Goal: Register for event/course

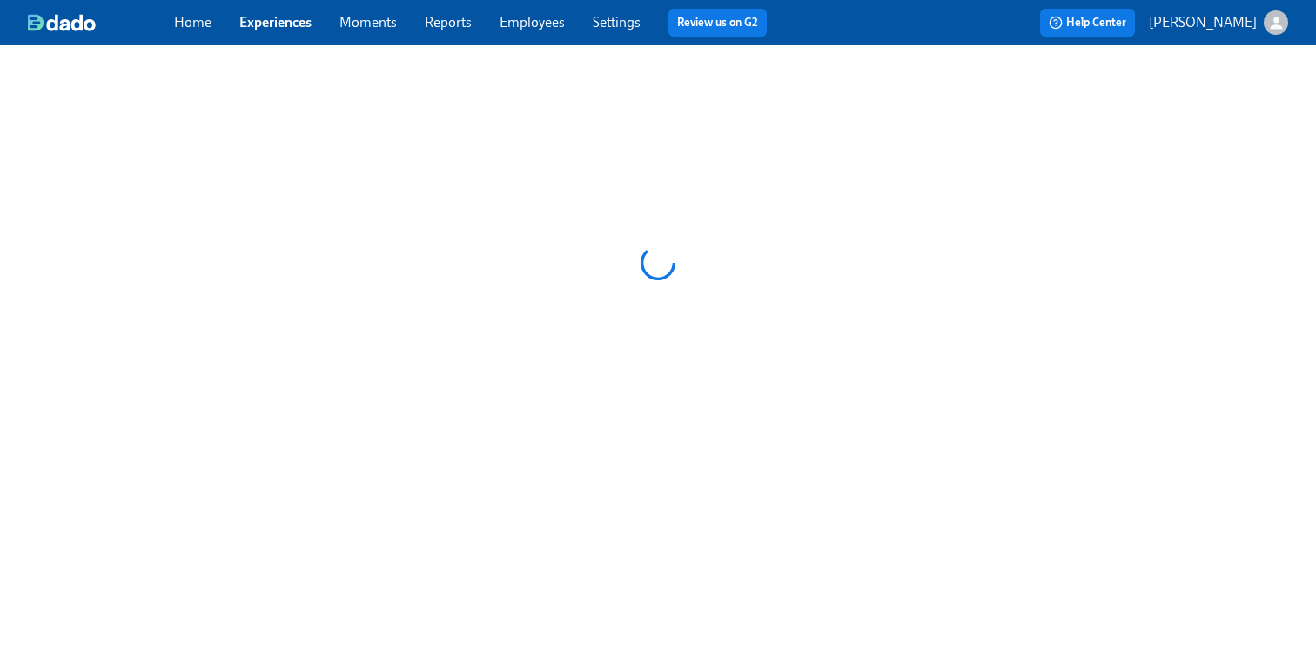
click at [305, 15] on link "Experiences" at bounding box center [275, 22] width 72 height 17
click at [285, 21] on link "Experiences" at bounding box center [275, 22] width 72 height 17
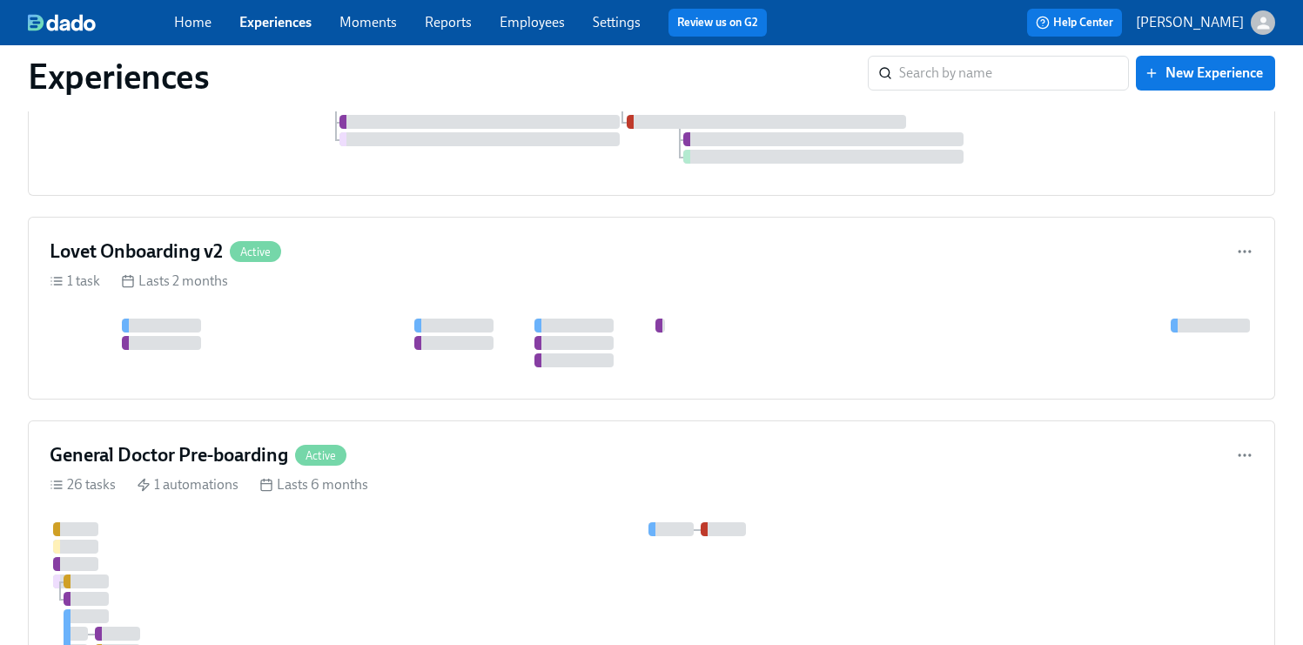
scroll to position [4914, 0]
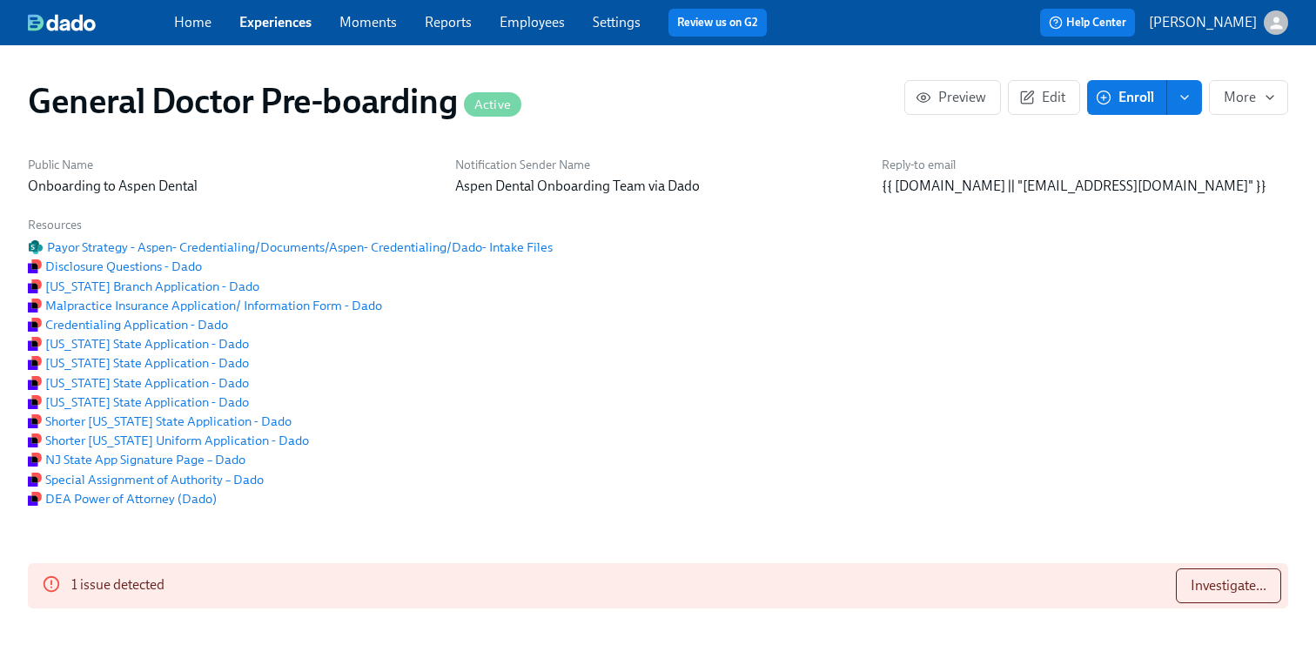
click at [1122, 91] on span "Enroll" at bounding box center [1126, 97] width 55 height 17
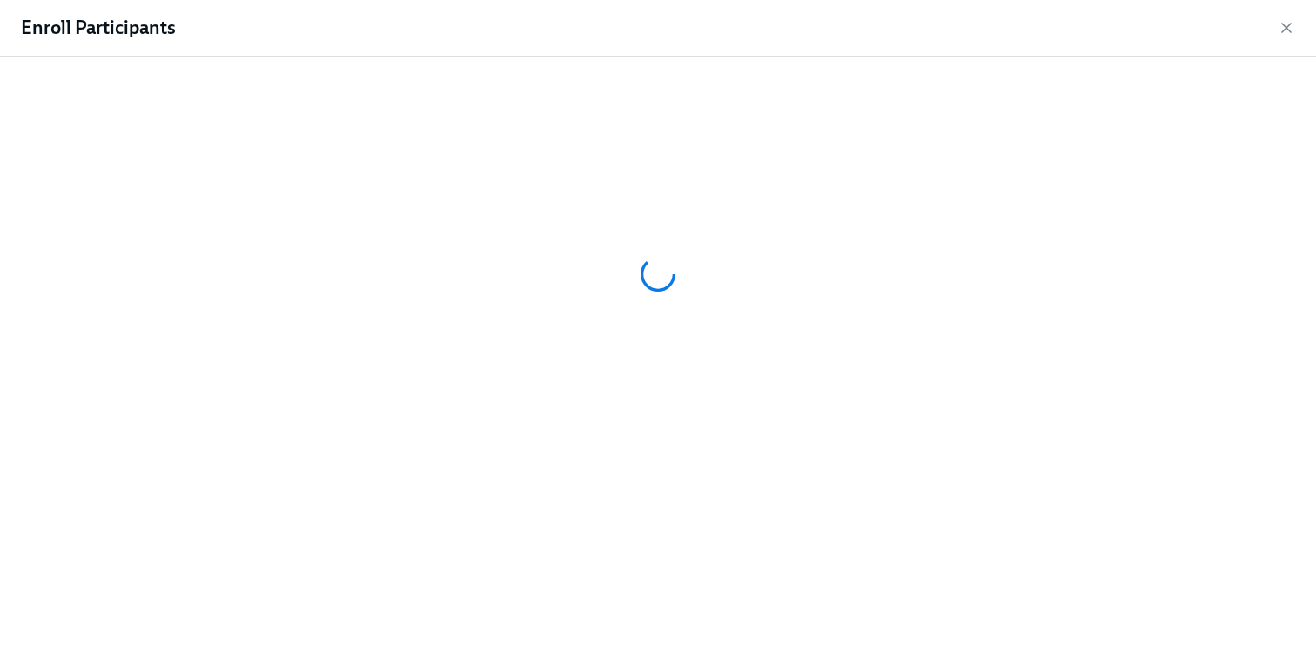
scroll to position [0, 47682]
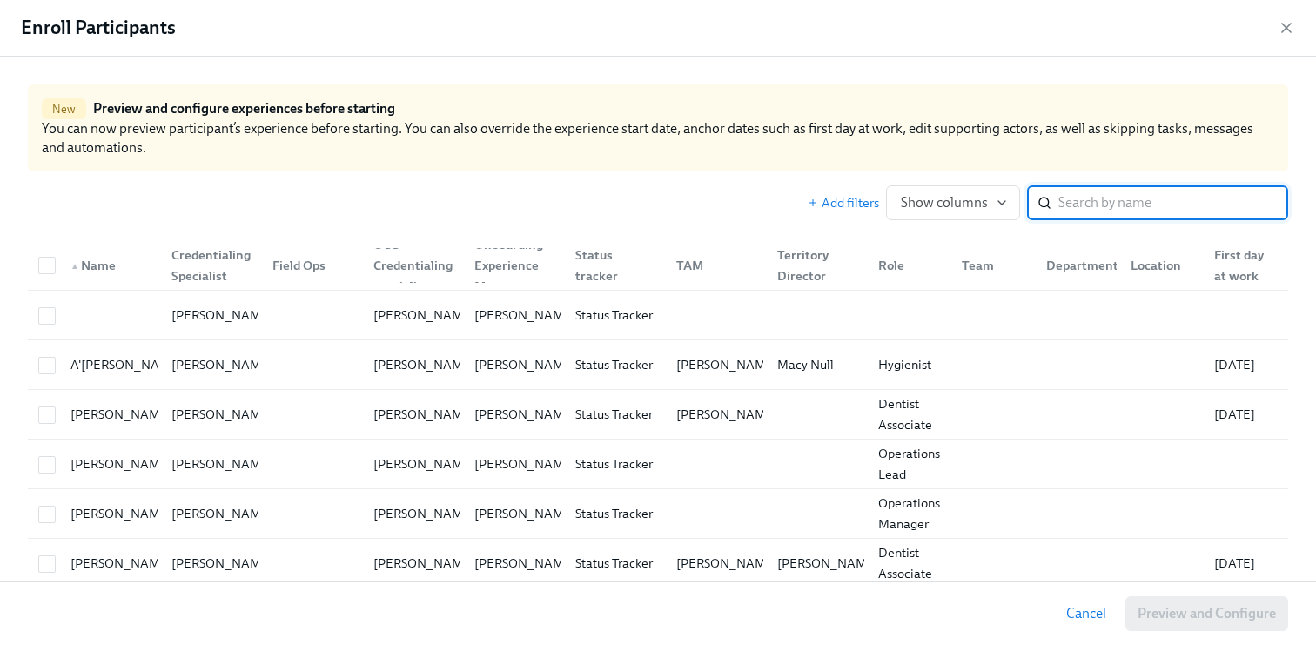
click at [1073, 209] on input "search" at bounding box center [1173, 202] width 230 height 35
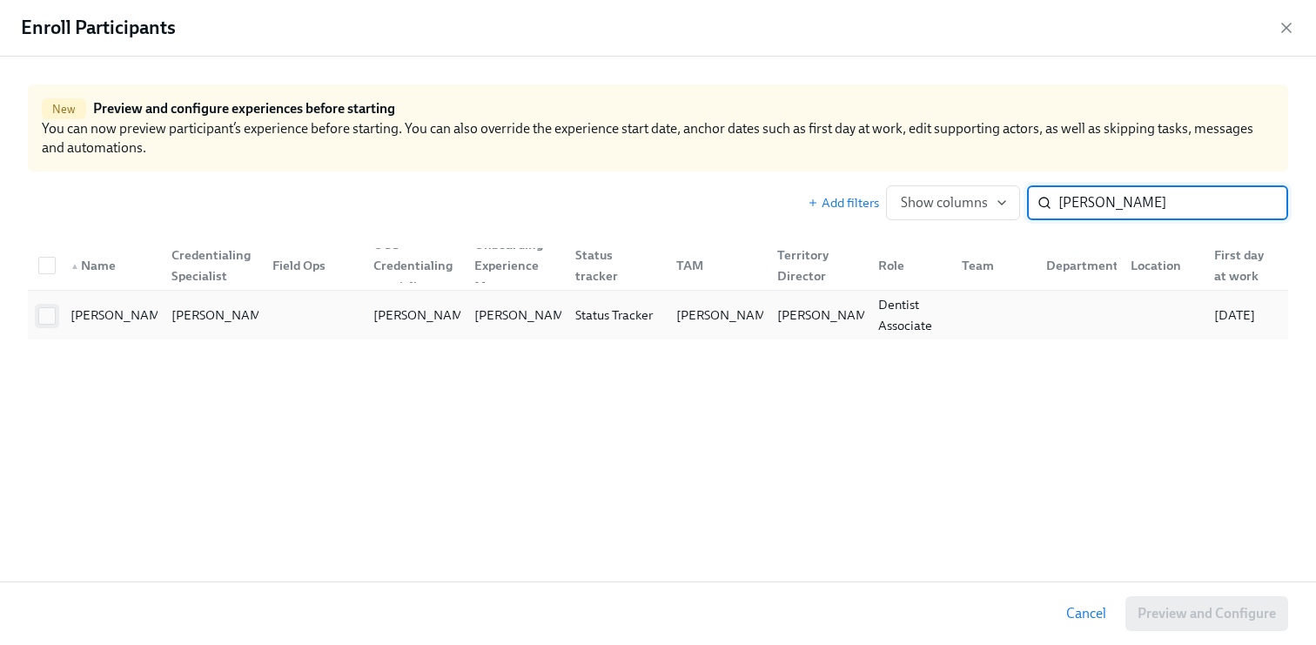
type input "[PERSON_NAME]"
click at [48, 320] on input "checkbox" at bounding box center [47, 316] width 16 height 16
checkbox input "true"
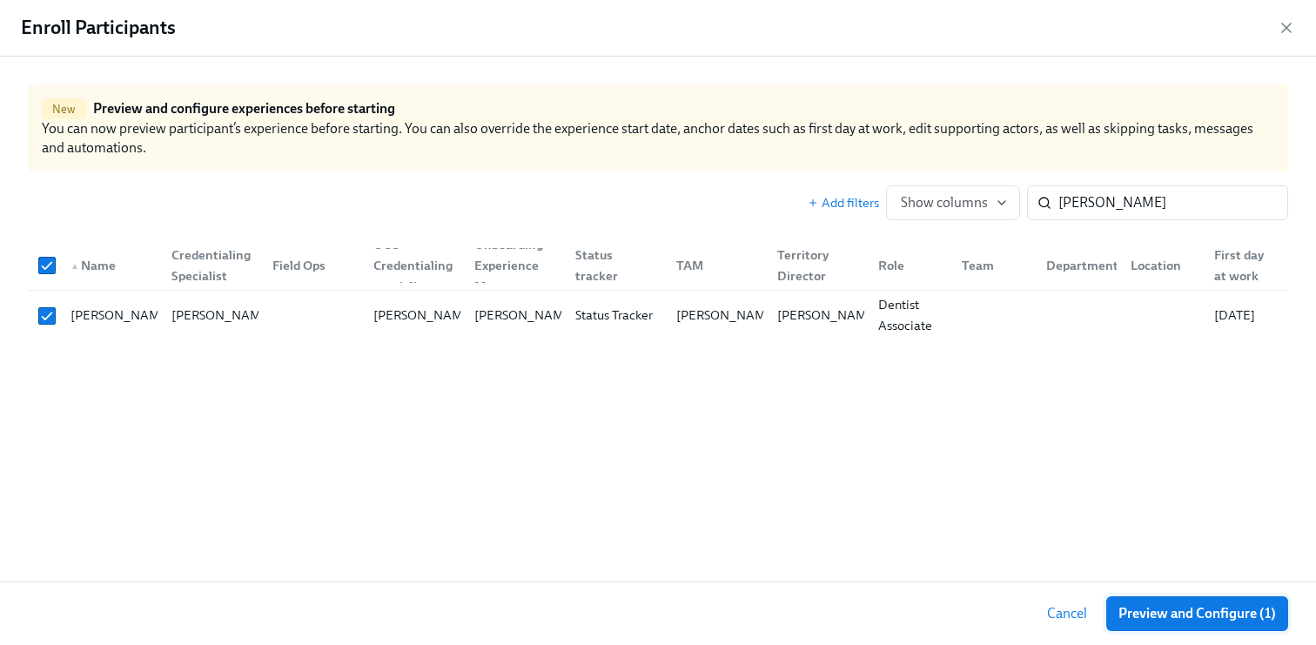
click at [1203, 617] on span "Preview and Configure (1)" at bounding box center [1196, 613] width 157 height 17
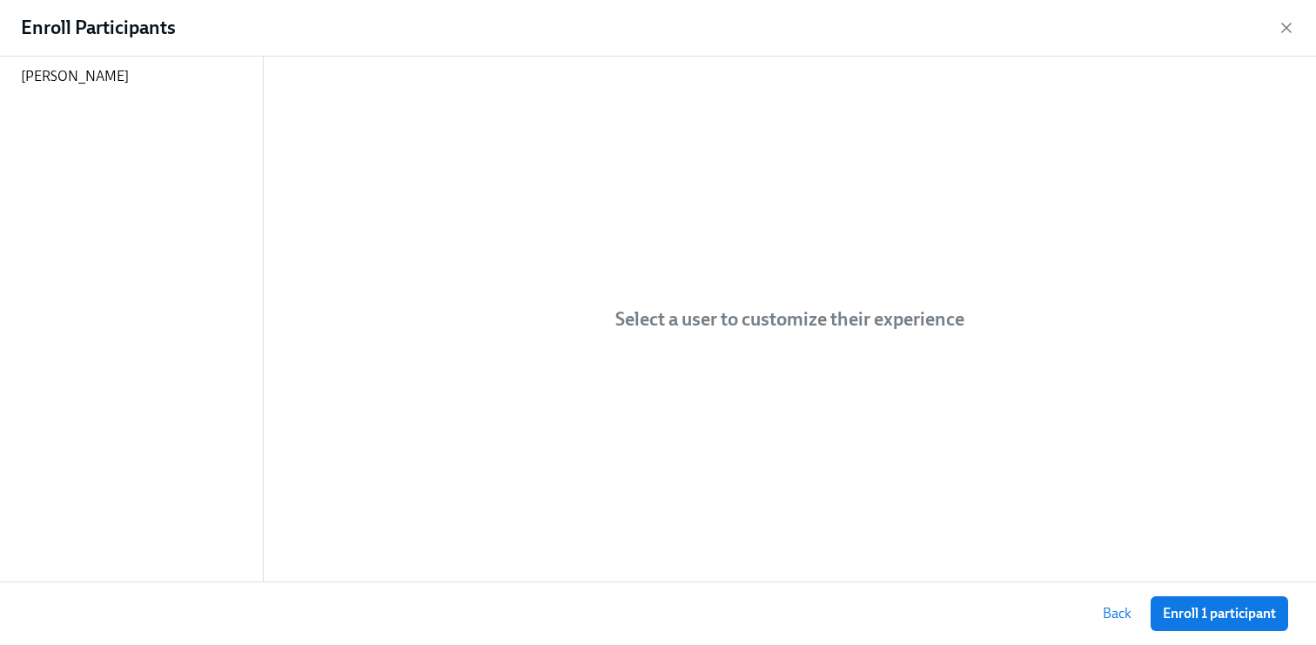
click at [1203, 617] on span "Enroll 1 participant" at bounding box center [1218, 613] width 113 height 17
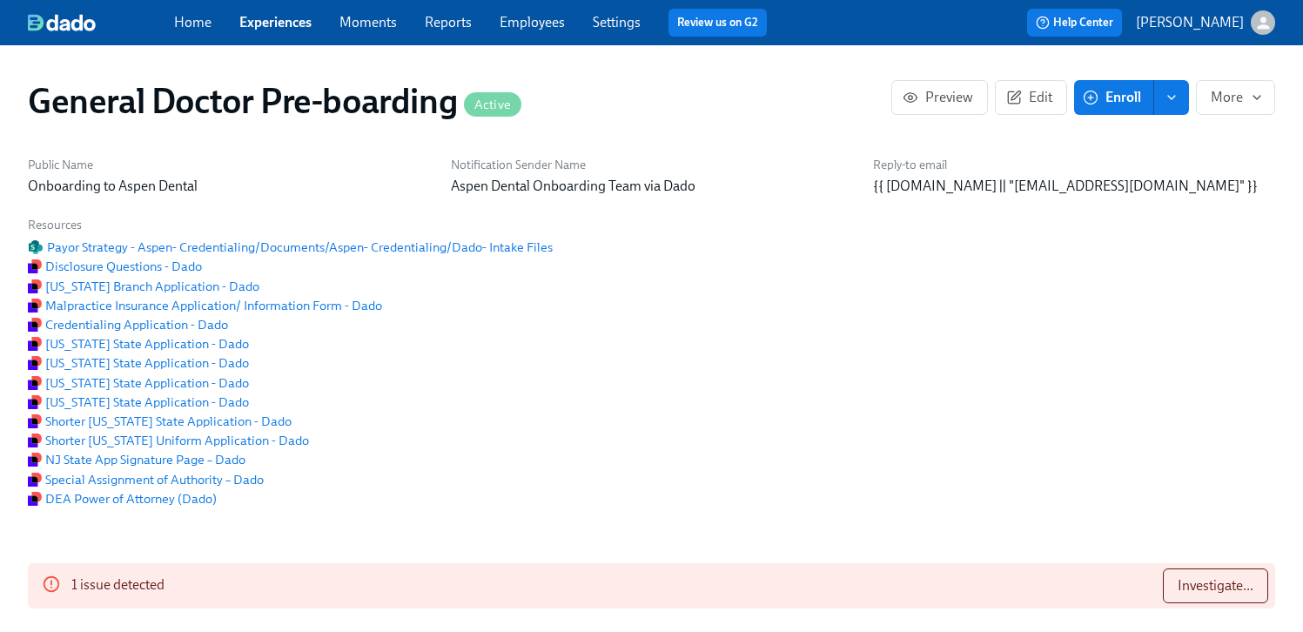
scroll to position [0, 47957]
